Goal: Find specific page/section

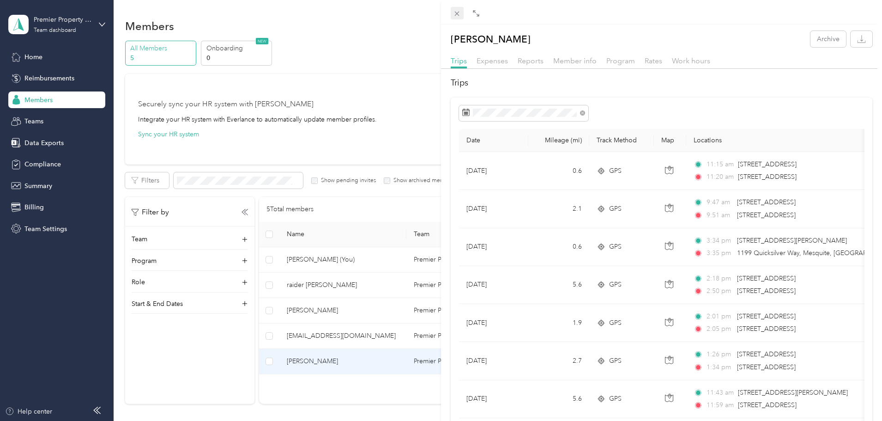
click at [454, 13] on icon at bounding box center [457, 14] width 8 height 8
